Goal: Transaction & Acquisition: Obtain resource

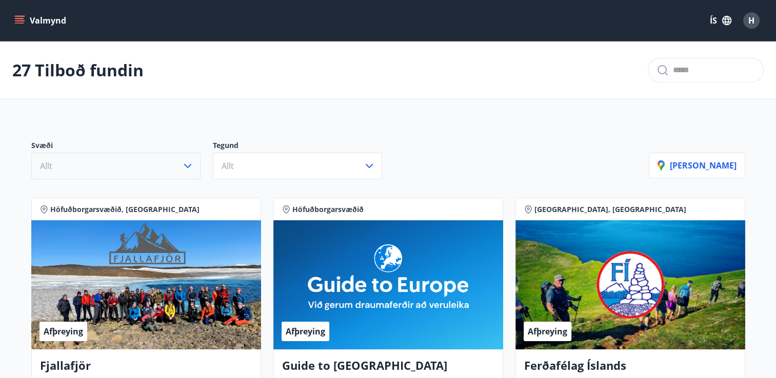
click at [185, 162] on icon "button" at bounding box center [188, 166] width 12 height 12
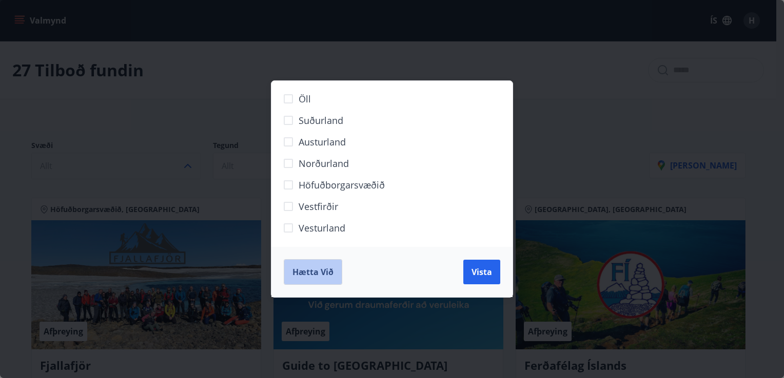
click at [325, 273] on span "Hætta við" at bounding box center [312, 272] width 41 height 11
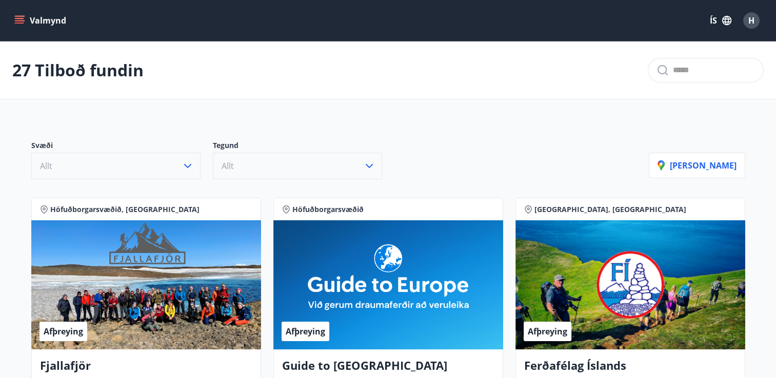
click at [368, 165] on icon "button" at bounding box center [369, 166] width 12 height 12
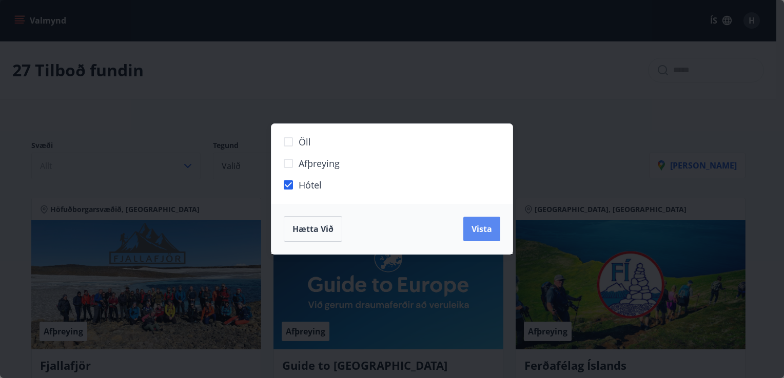
click at [475, 229] on span "Vista" at bounding box center [481, 229] width 21 height 11
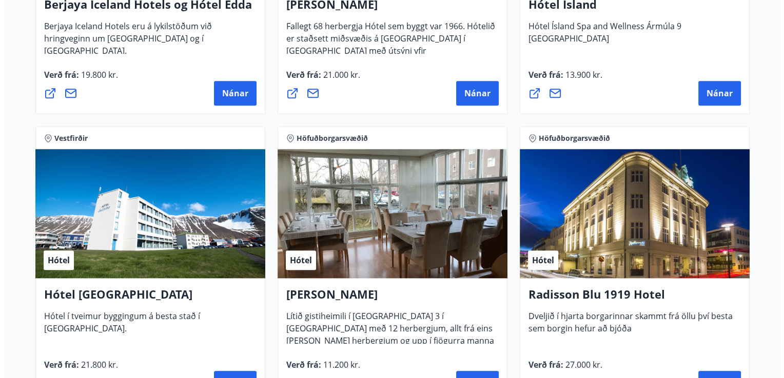
scroll to position [888, 0]
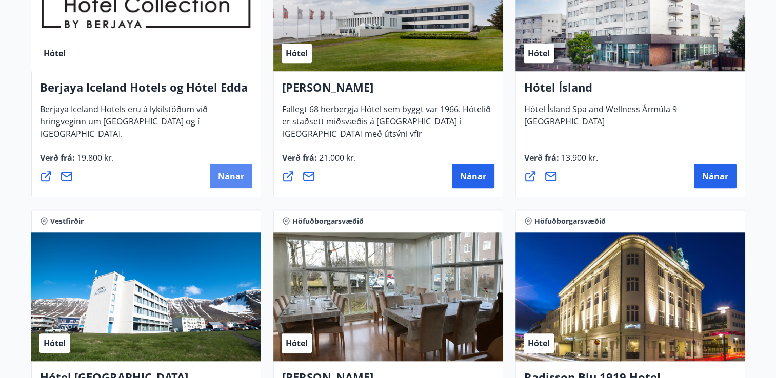
click at [217, 182] on button "Nánar" at bounding box center [231, 176] width 43 height 25
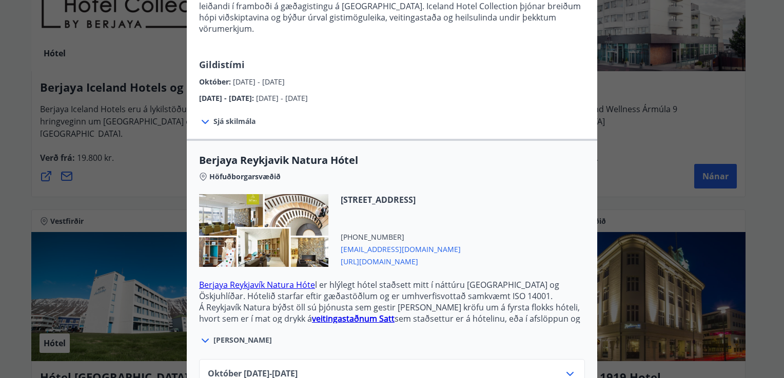
scroll to position [215, 0]
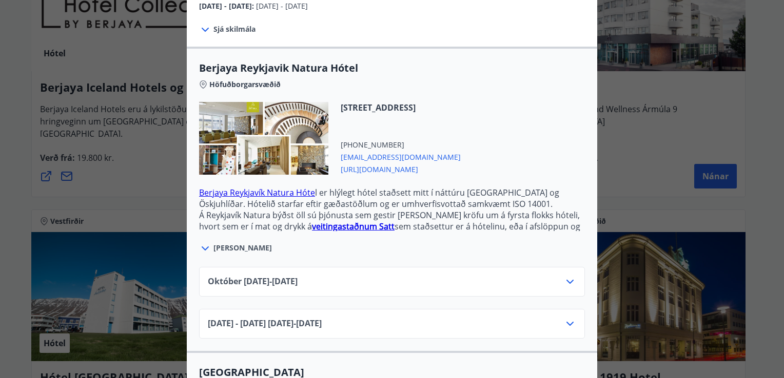
click at [564, 276] on icon at bounding box center [570, 282] width 12 height 12
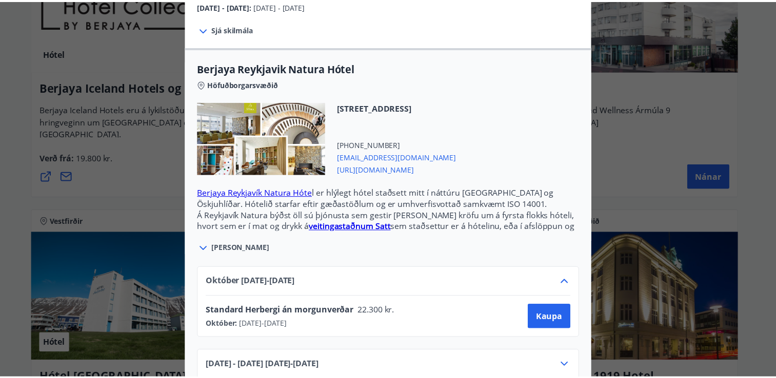
scroll to position [0, 0]
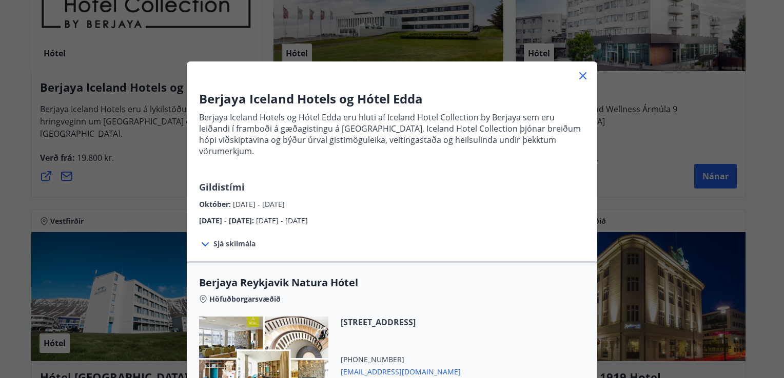
click at [577, 75] on icon at bounding box center [582, 76] width 12 height 12
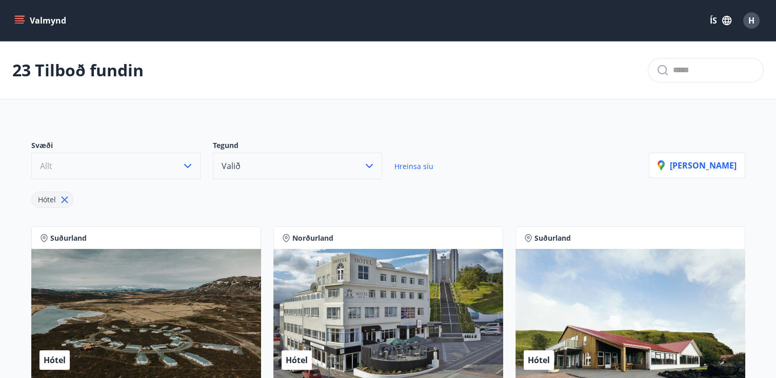
click at [749, 18] on span "H" at bounding box center [751, 20] width 6 height 11
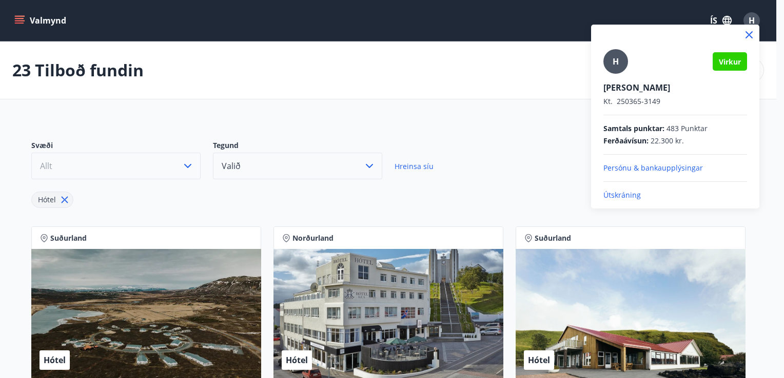
click at [624, 197] on p "Útskráning" at bounding box center [675, 195] width 144 height 10
